Goal: Information Seeking & Learning: Learn about a topic

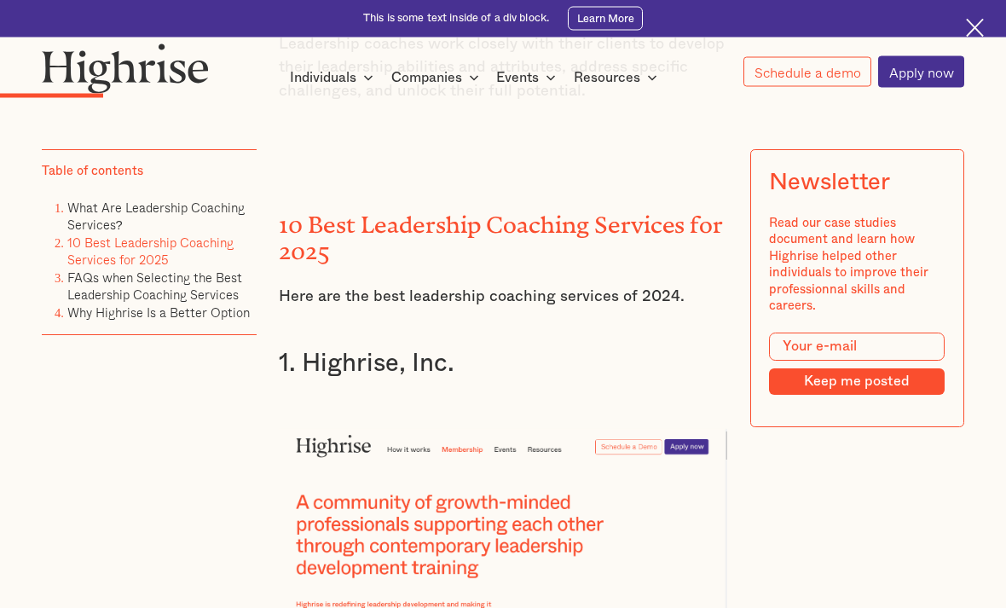
scroll to position [2099, 0]
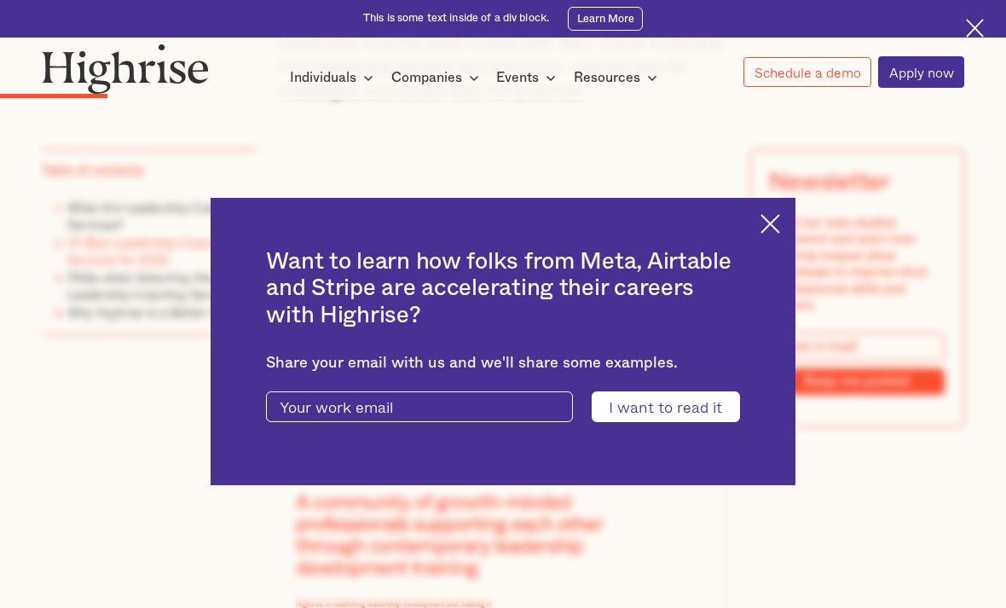
click at [769, 234] on img at bounding box center [770, 224] width 20 height 20
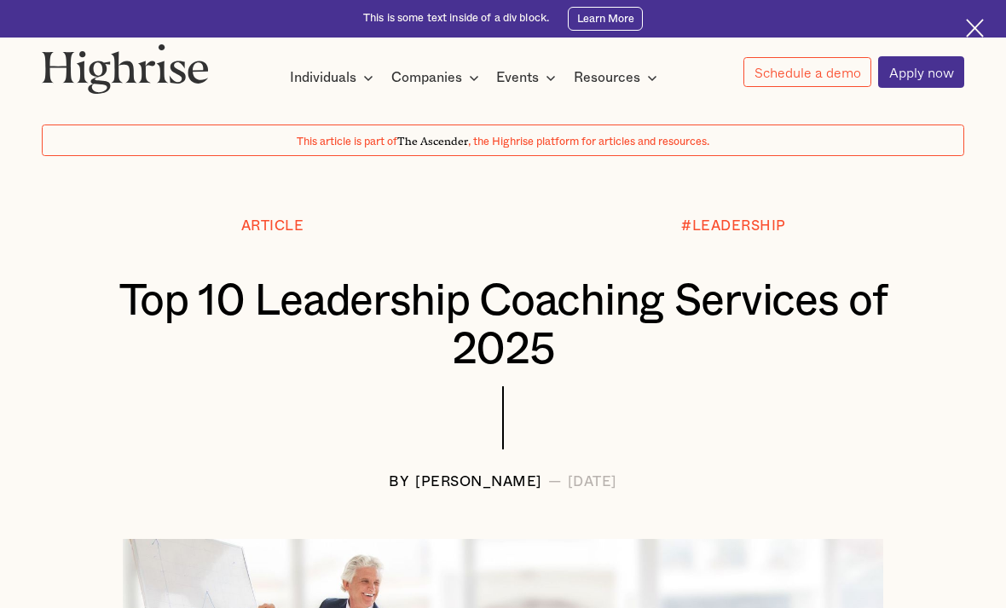
scroll to position [0, 0]
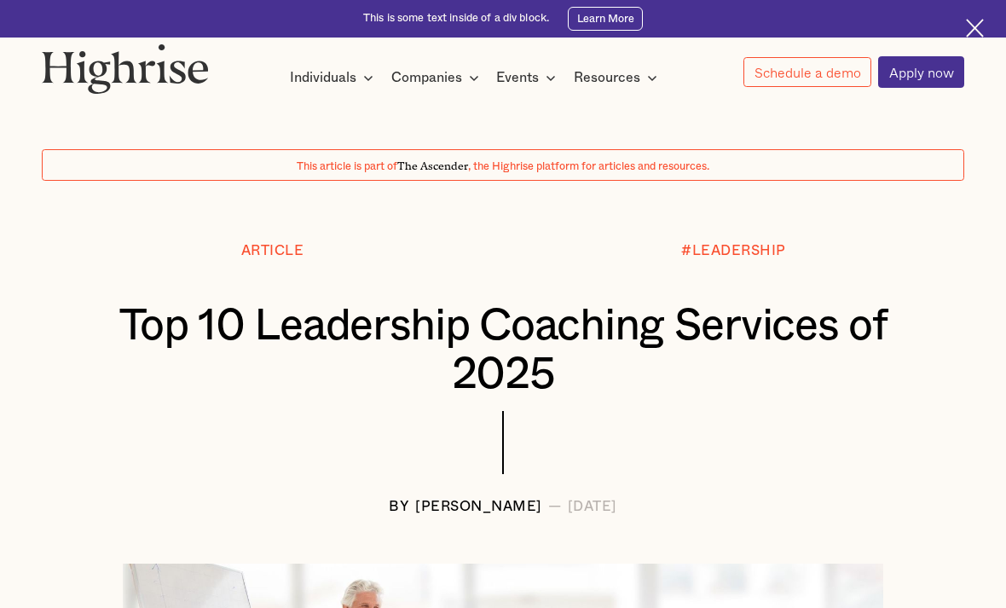
click at [938, 63] on link "Apply now" at bounding box center [921, 71] width 86 height 31
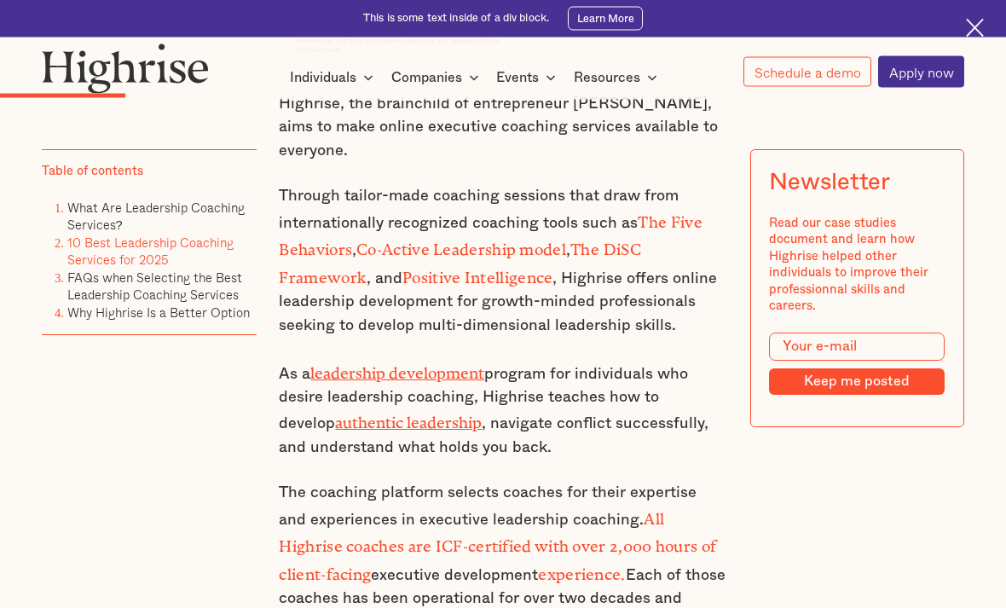
scroll to position [2687, 0]
click at [674, 510] on strong "All Highrise coaches are ICF-certified with over 2,000 hours of client-facing" at bounding box center [497, 543] width 437 height 66
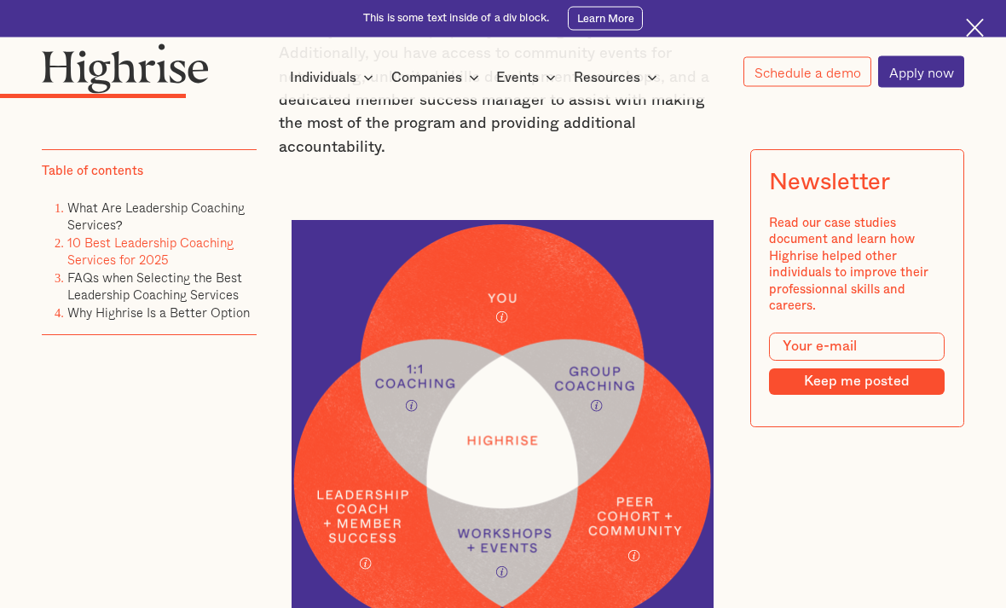
scroll to position [3503, 0]
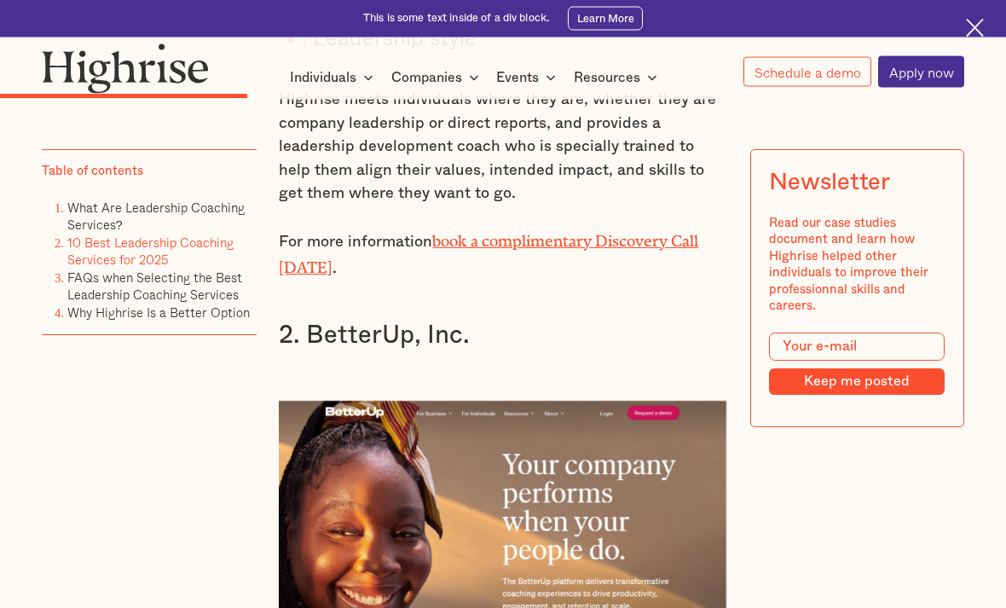
scroll to position [4304, 0]
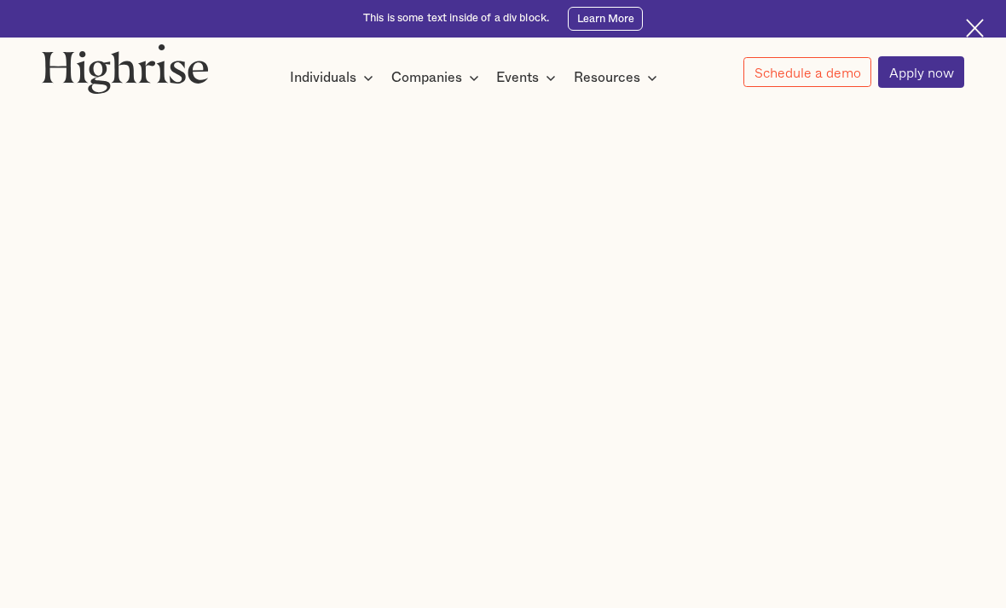
click at [643, 78] on icon at bounding box center [652, 77] width 20 height 20
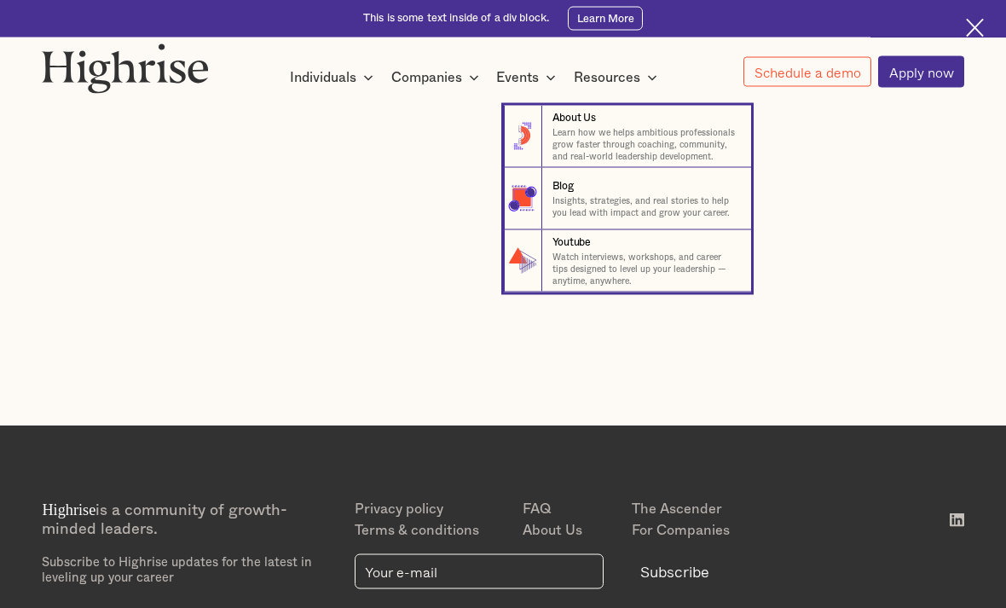
scroll to position [435, 0]
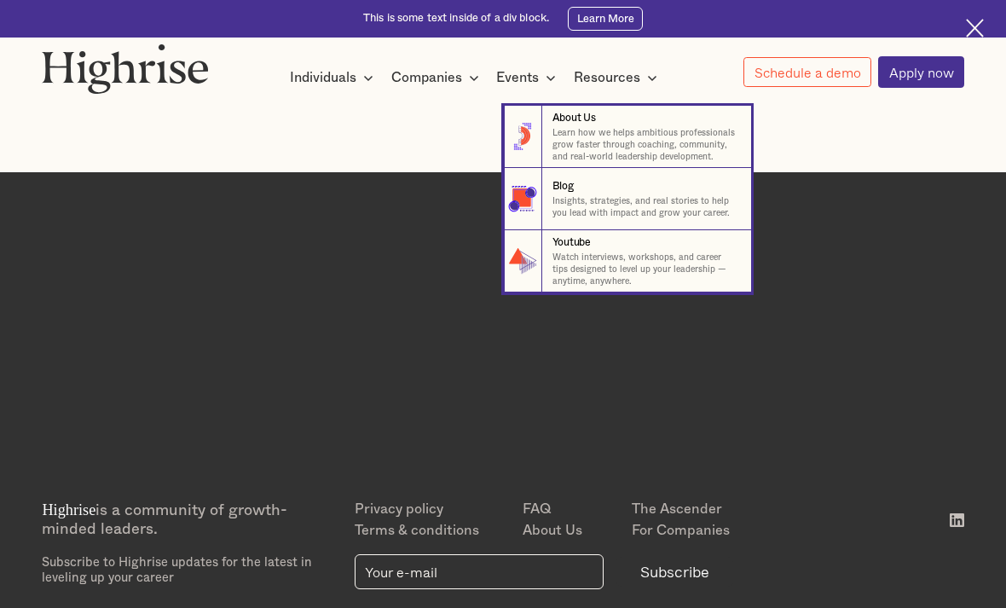
click at [574, 541] on link "About Us" at bounding box center [576, 530] width 109 height 21
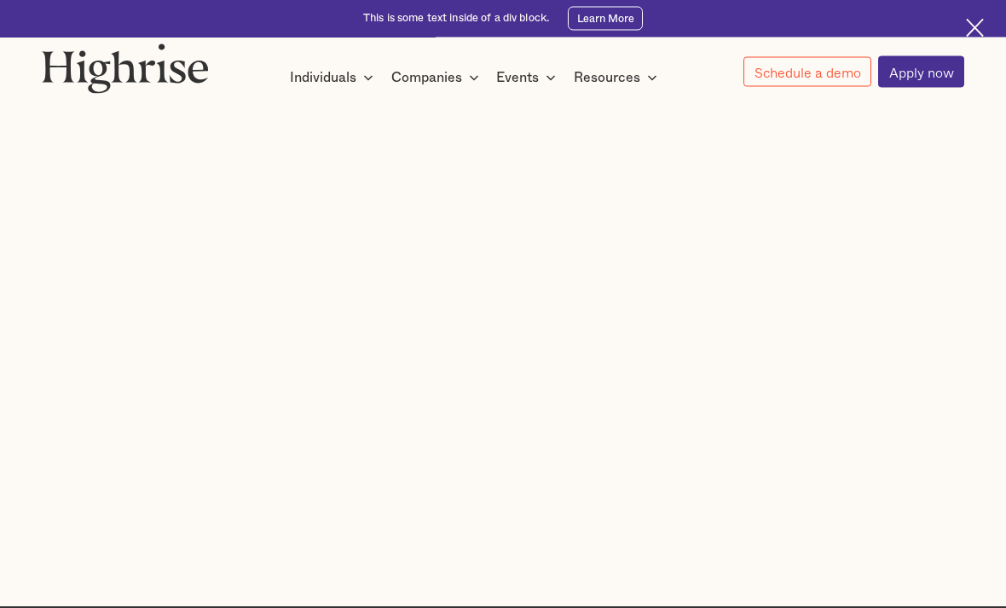
scroll to position [0, 0]
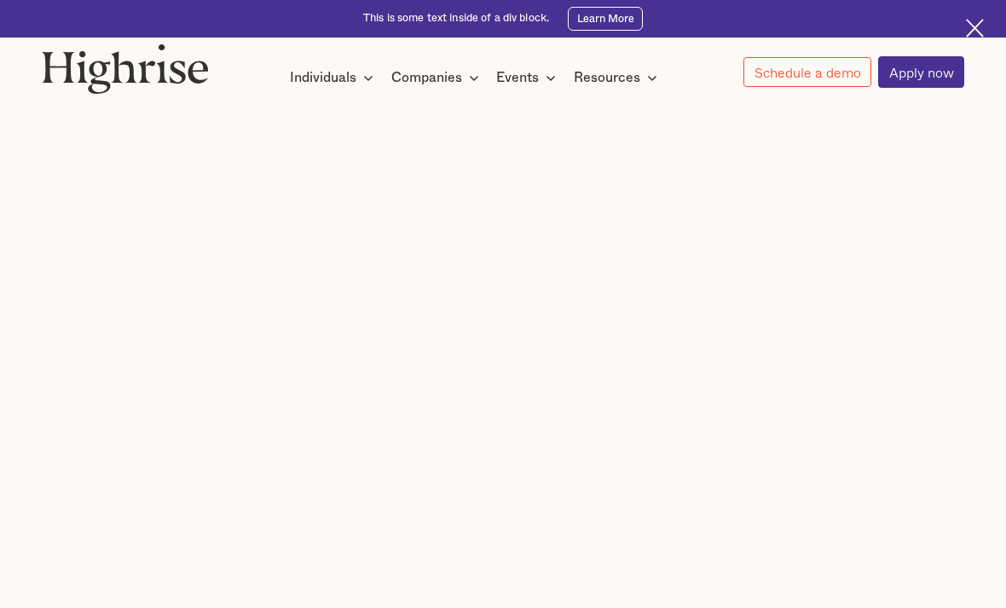
click at [479, 75] on icon at bounding box center [474, 77] width 20 height 20
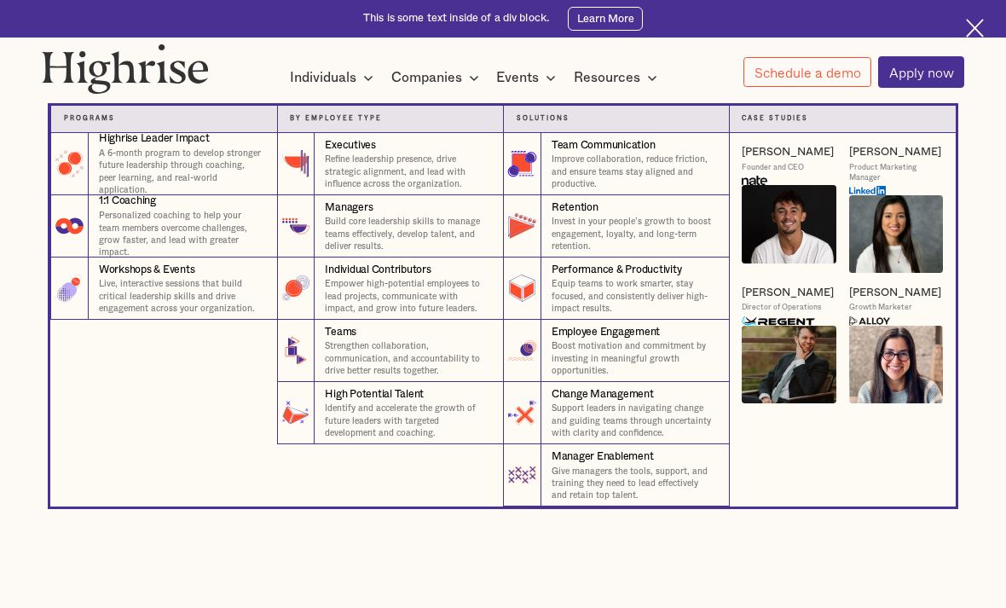
click at [355, 80] on div "Individuals" at bounding box center [323, 77] width 66 height 20
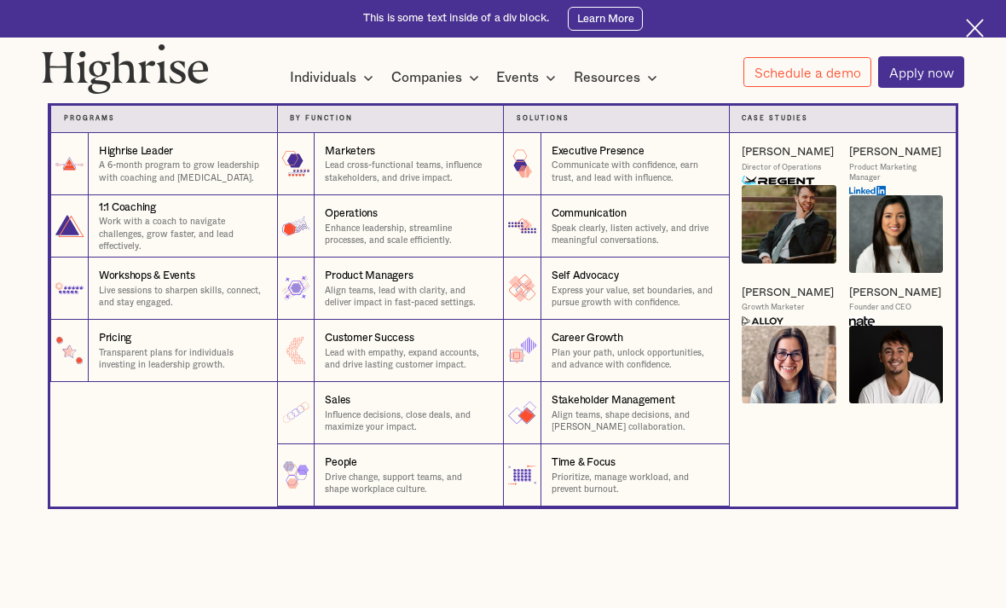
click at [1001, 149] on nav "Programs 1 Highrise Leader A 6-month program to grow leadership with coaching a…" at bounding box center [502, 293] width 1023 height 425
click at [647, 74] on icon at bounding box center [652, 77] width 20 height 20
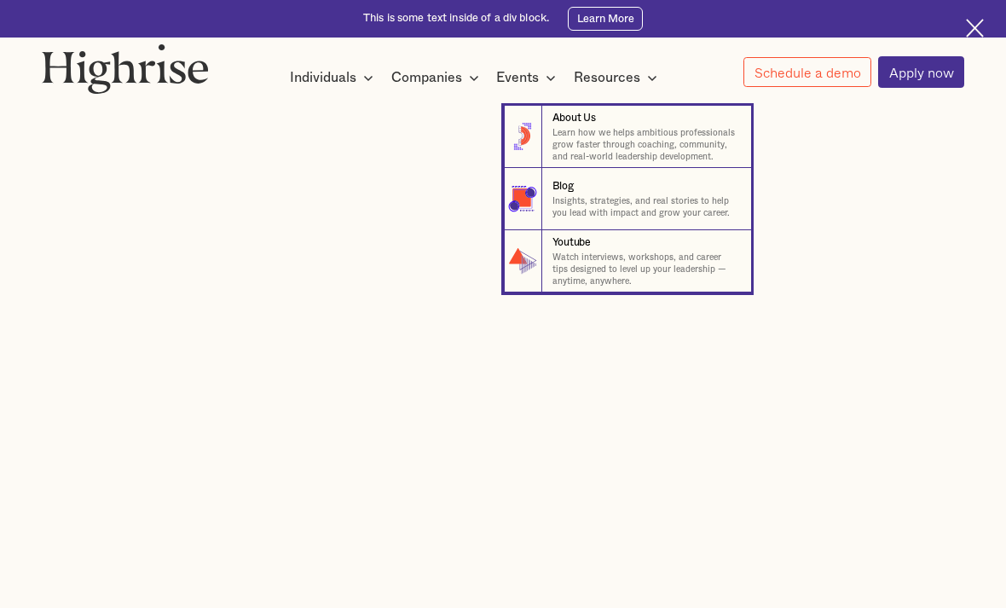
click at [528, 80] on div "Events" at bounding box center [517, 77] width 43 height 20
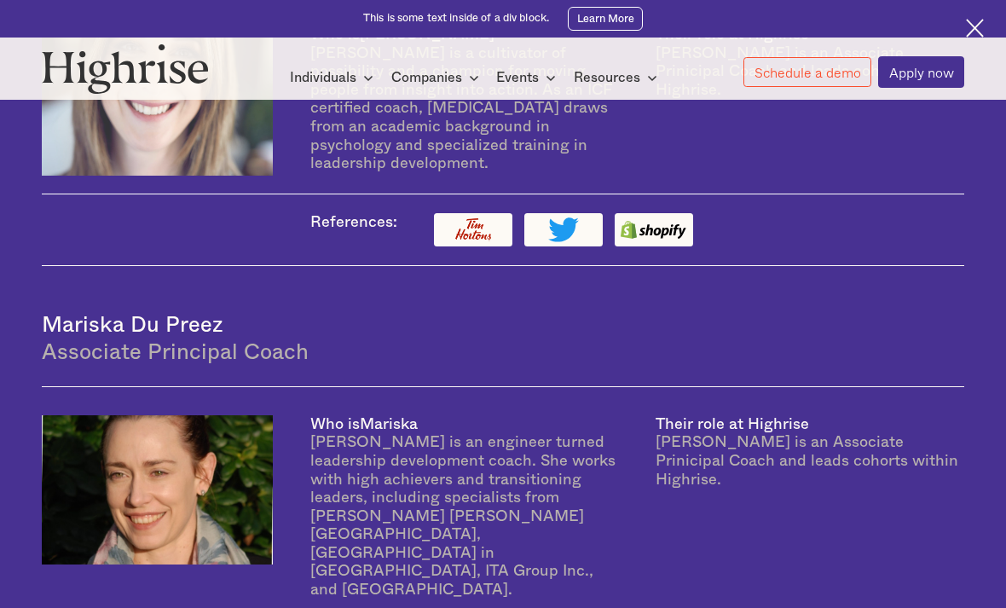
scroll to position [2031, 0]
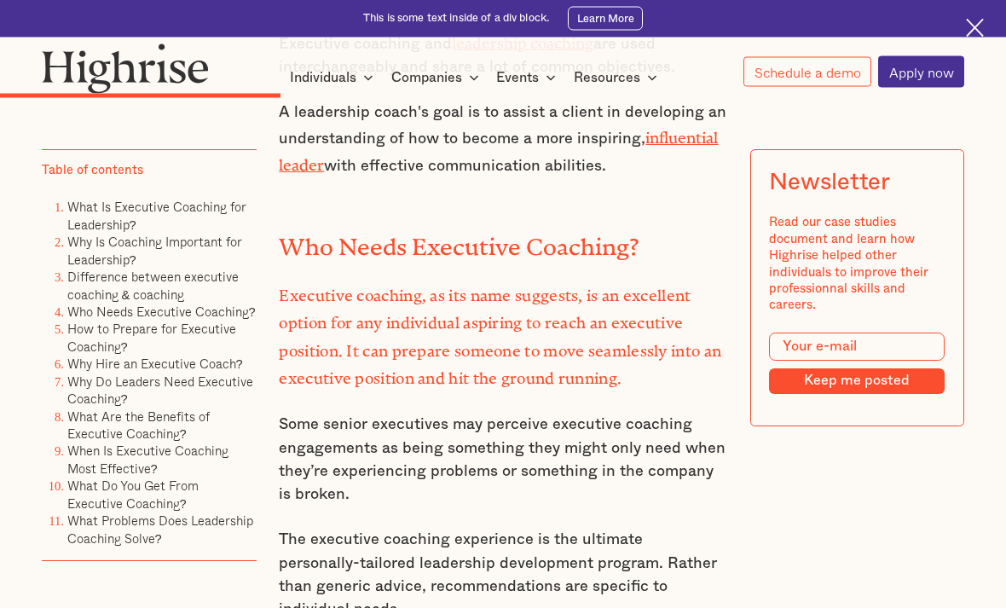
scroll to position [3737, 0]
